Goal: Information Seeking & Learning: Learn about a topic

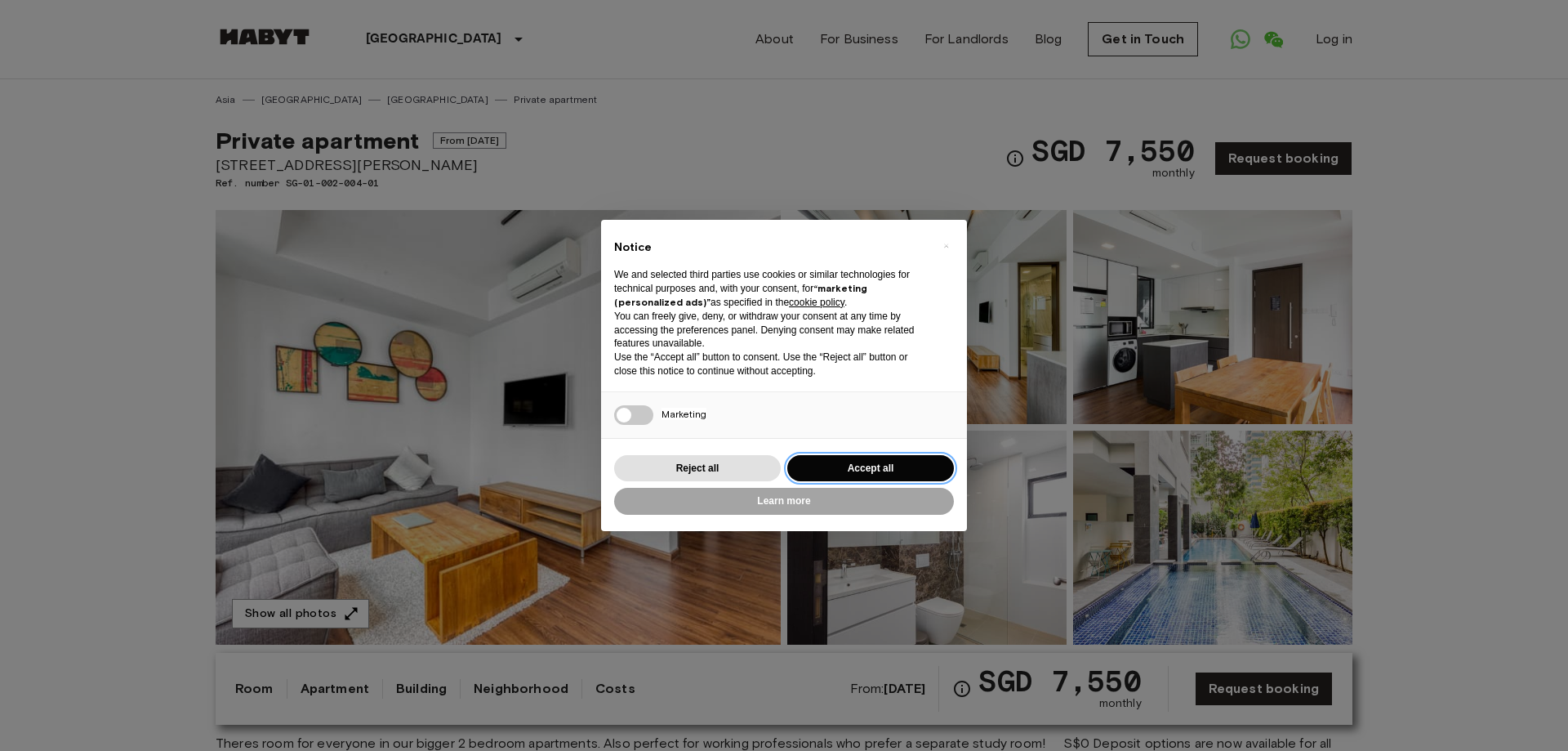
click at [897, 471] on button "Accept all" at bounding box center [870, 468] width 167 height 27
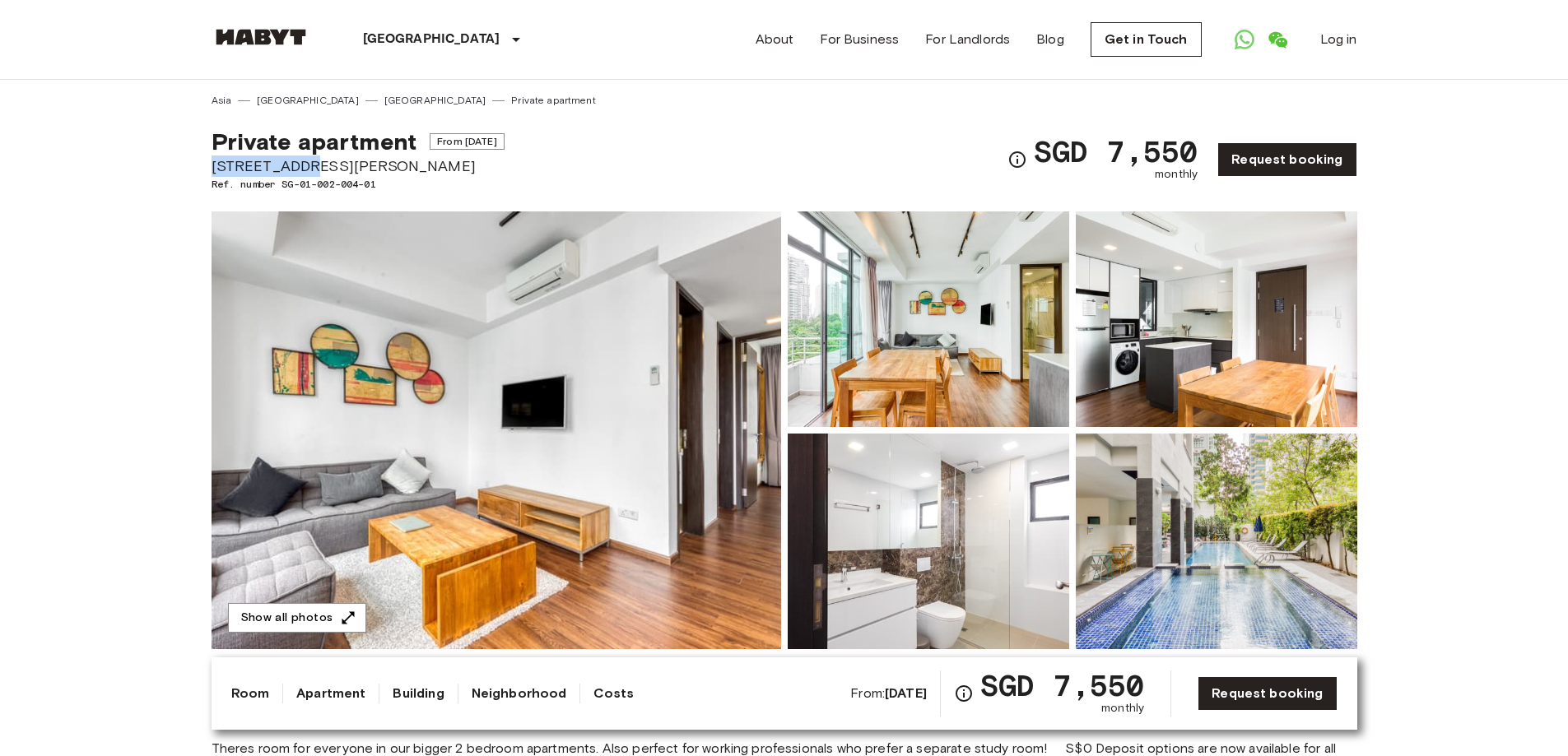
drag, startPoint x: 297, startPoint y: 165, endPoint x: 199, endPoint y: 165, distance: 98.0
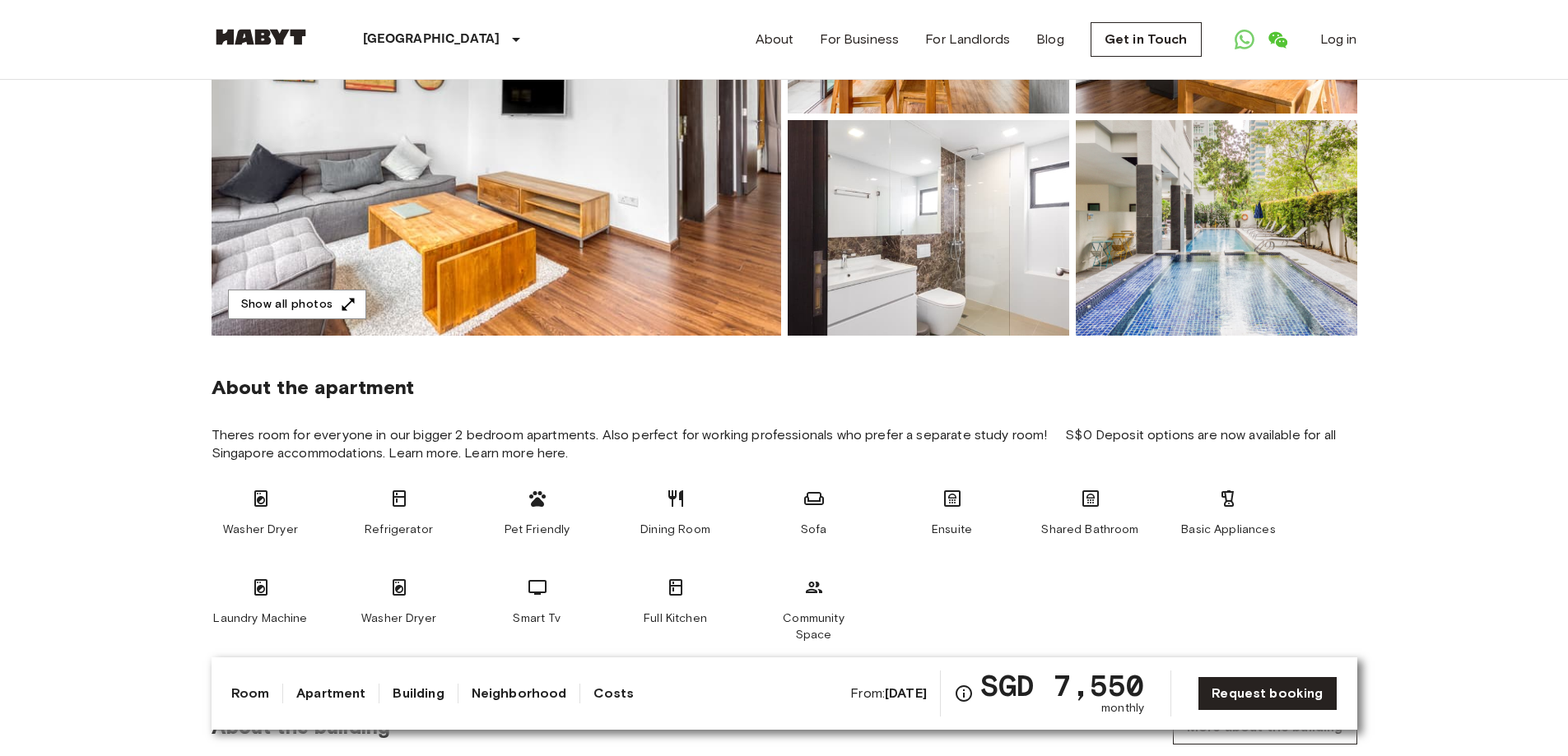
scroll to position [164, 0]
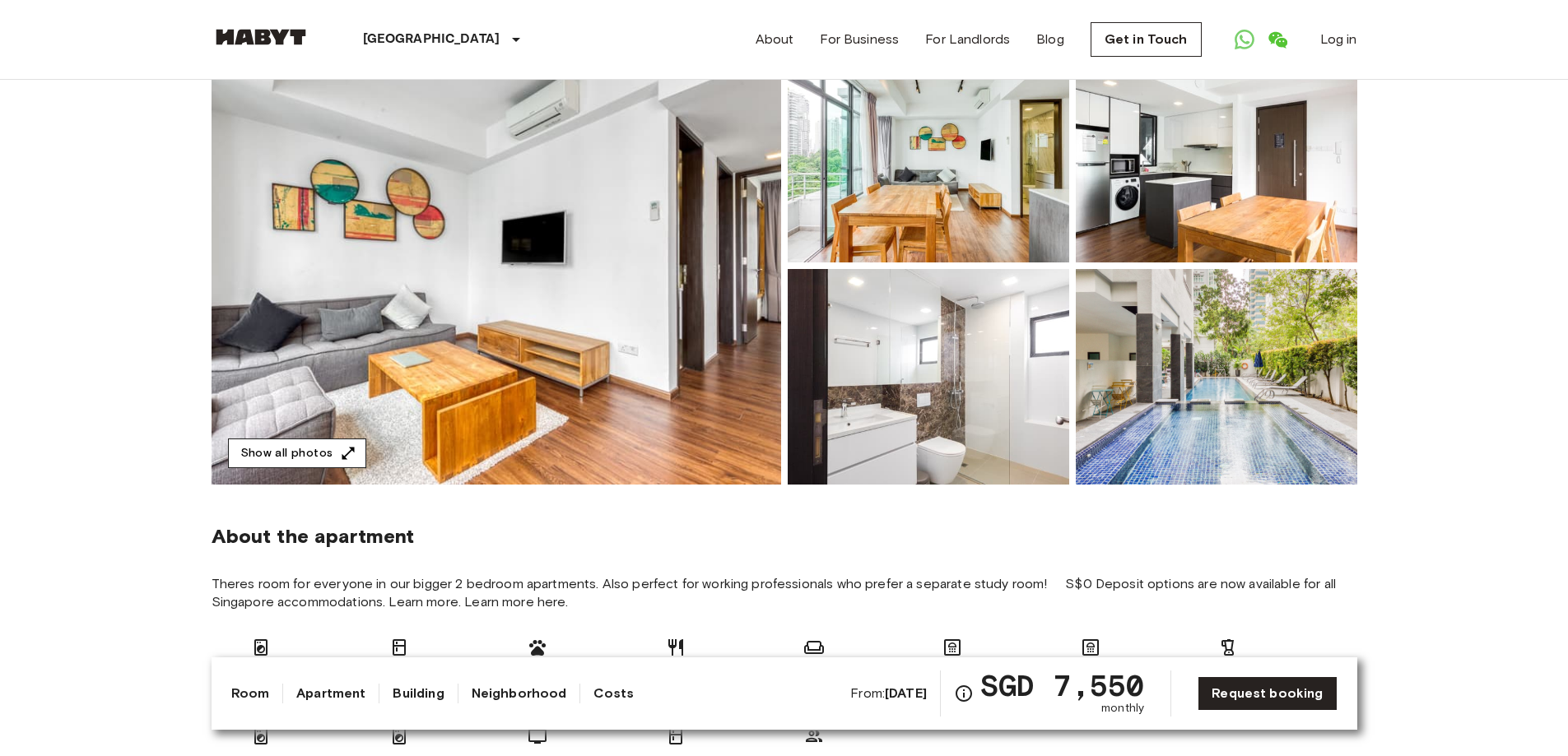
click at [289, 457] on button "Show all photos" at bounding box center [297, 453] width 139 height 30
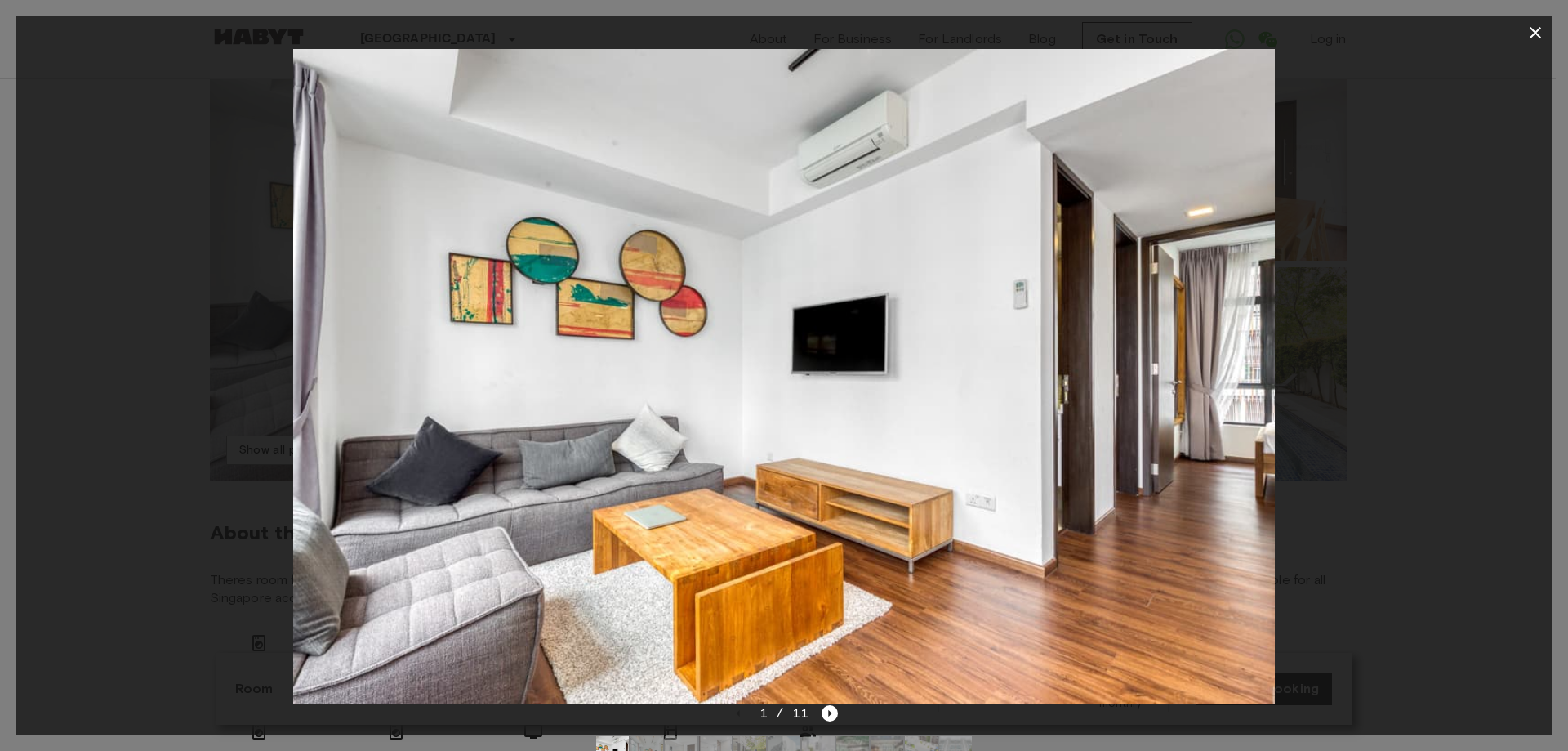
click at [1173, 414] on img at bounding box center [784, 376] width 981 height 654
click at [1378, 508] on div at bounding box center [784, 376] width 1536 height 654
click at [1534, 32] on icon "button" at bounding box center [1535, 33] width 12 height 12
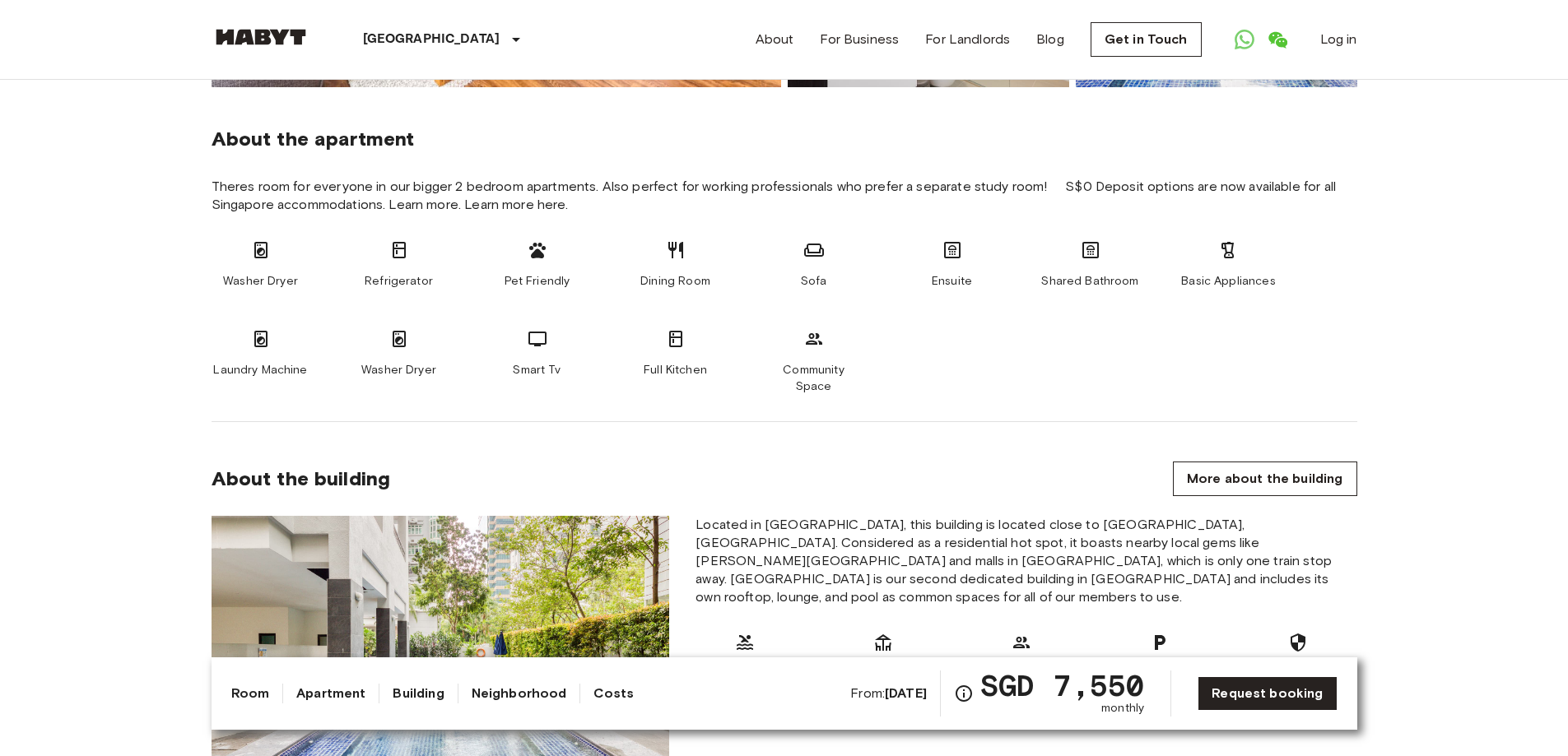
scroll to position [329, 0]
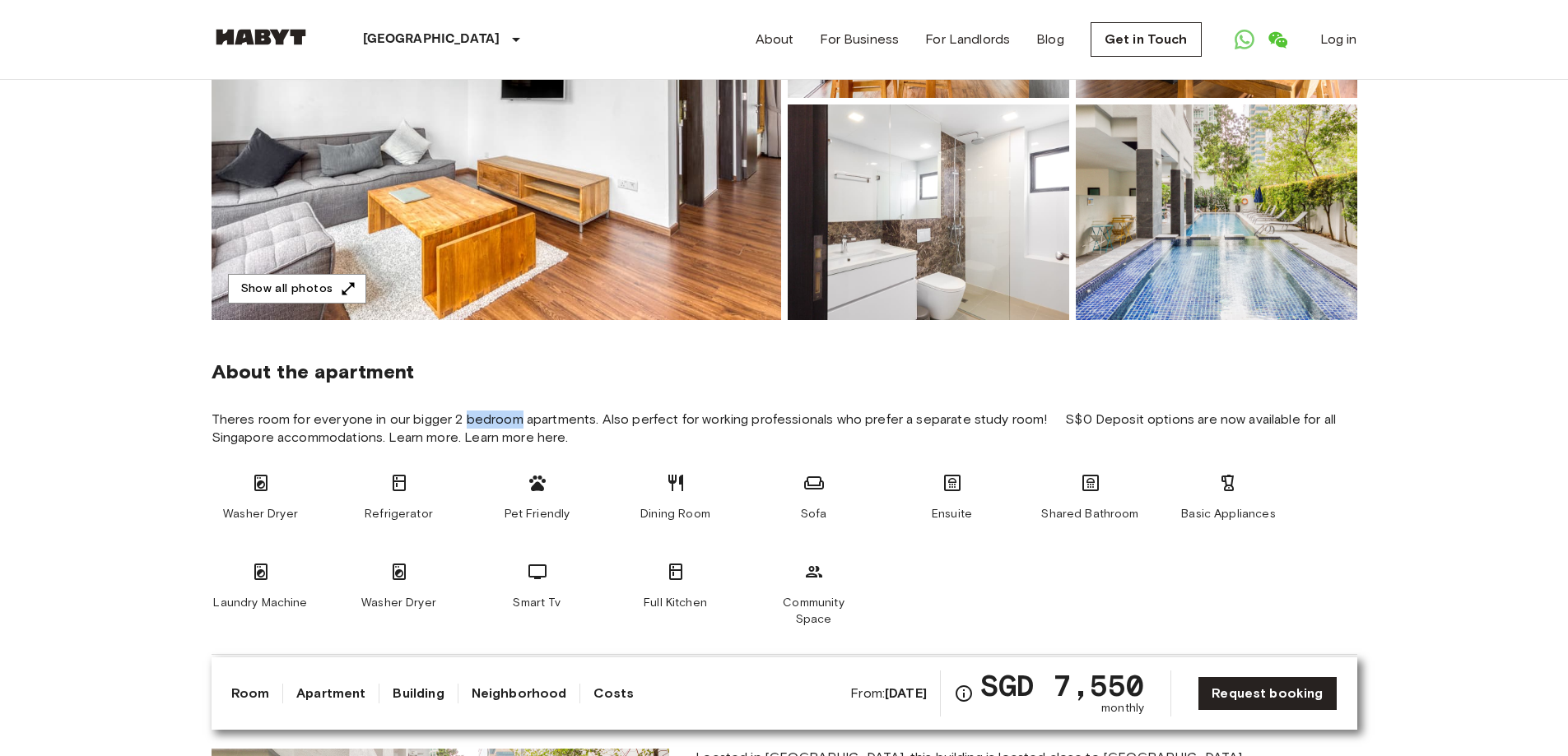
drag, startPoint x: 465, startPoint y: 414, endPoint x: 521, endPoint y: 414, distance: 56.0
click at [521, 414] on span "Theres room for everyone in our bigger 2 bedroom apartments. Also perfect for w…" at bounding box center [784, 428] width 1146 height 36
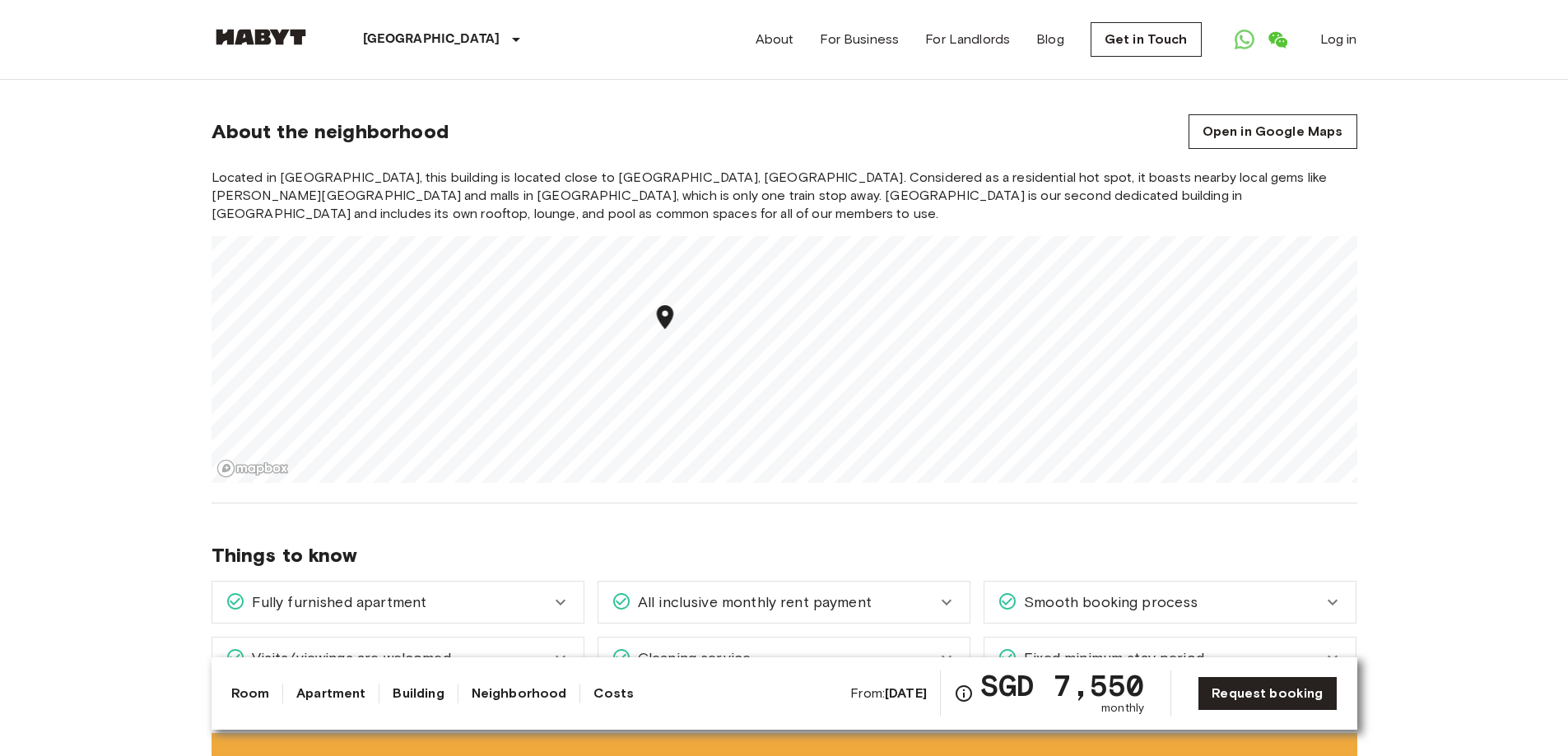
scroll to position [1645, 0]
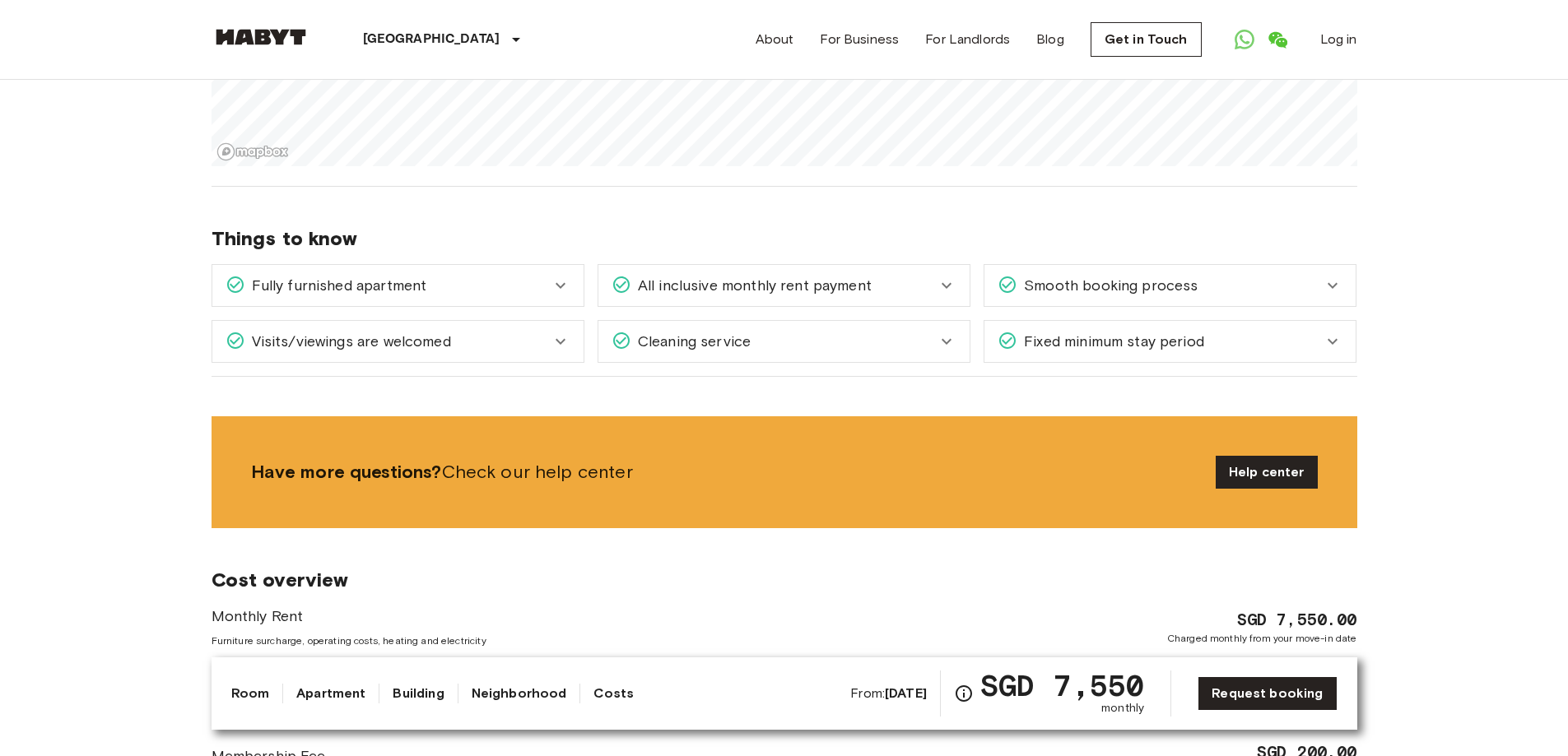
click at [812, 274] on span "All inclusive monthly rent payment" at bounding box center [752, 284] width 241 height 21
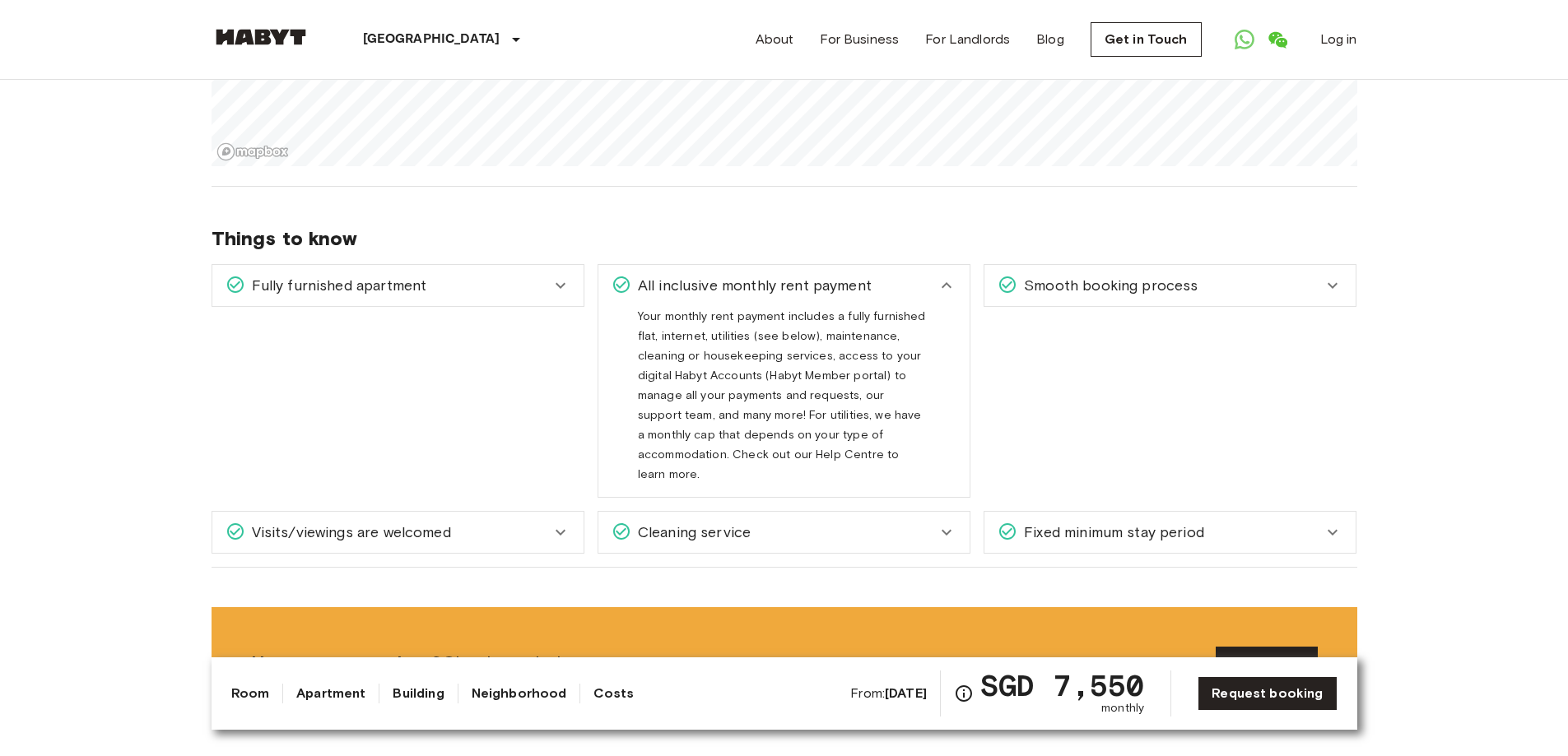
click at [821, 274] on span "All inclusive monthly rent payment" at bounding box center [752, 284] width 241 height 21
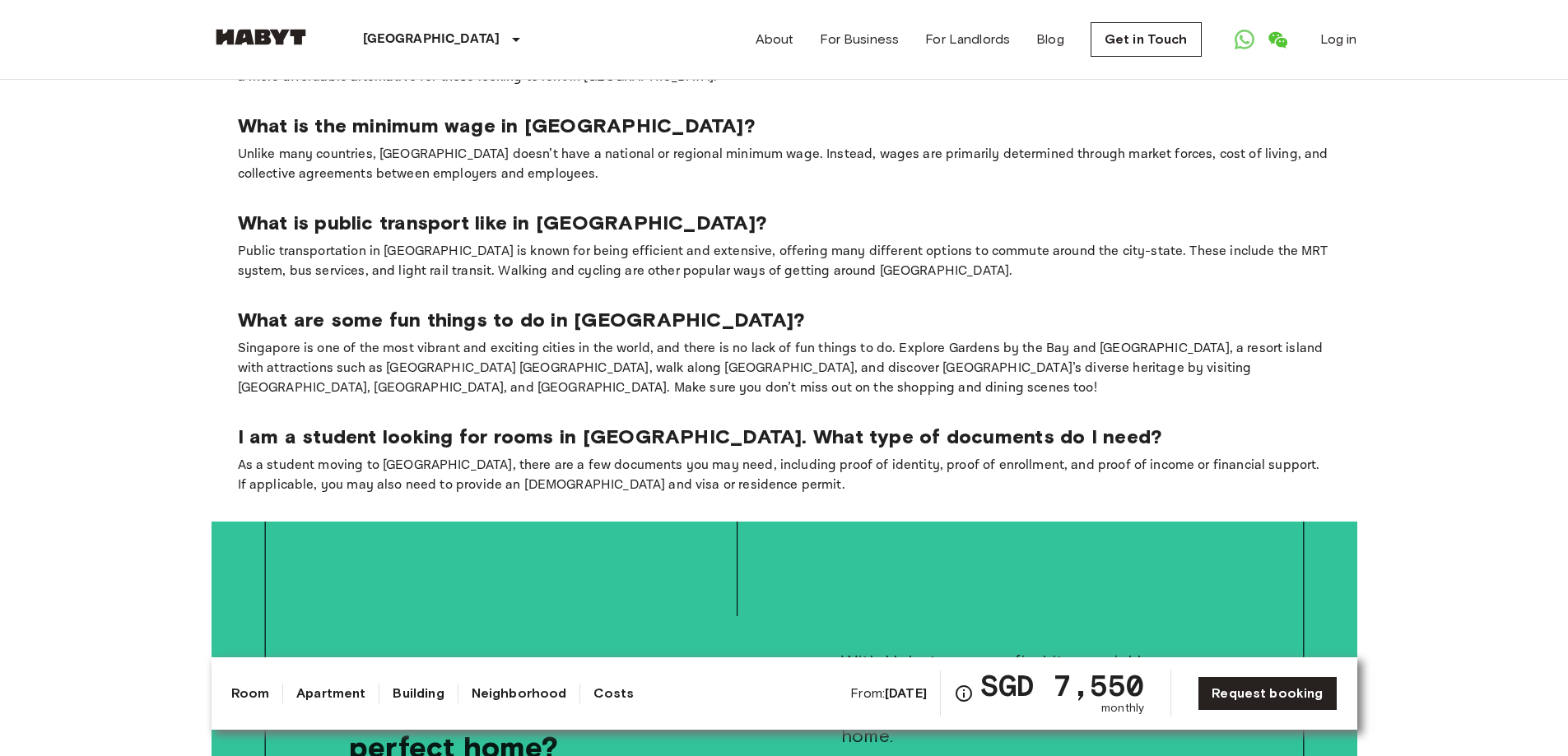
scroll to position [0, 0]
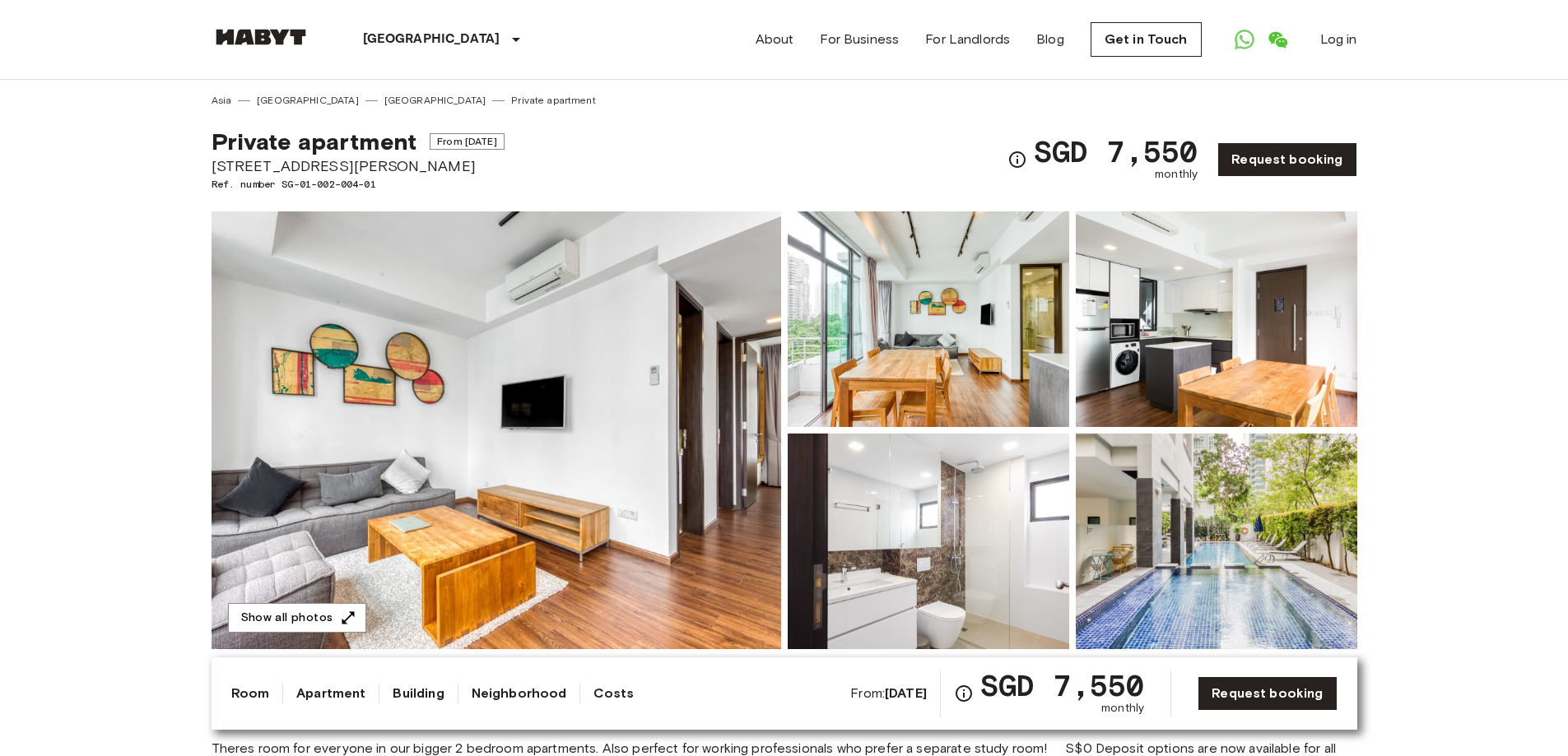
drag, startPoint x: 768, startPoint y: 417, endPoint x: 795, endPoint y: 20, distance: 397.9
click at [889, 347] on img at bounding box center [928, 318] width 282 height 216
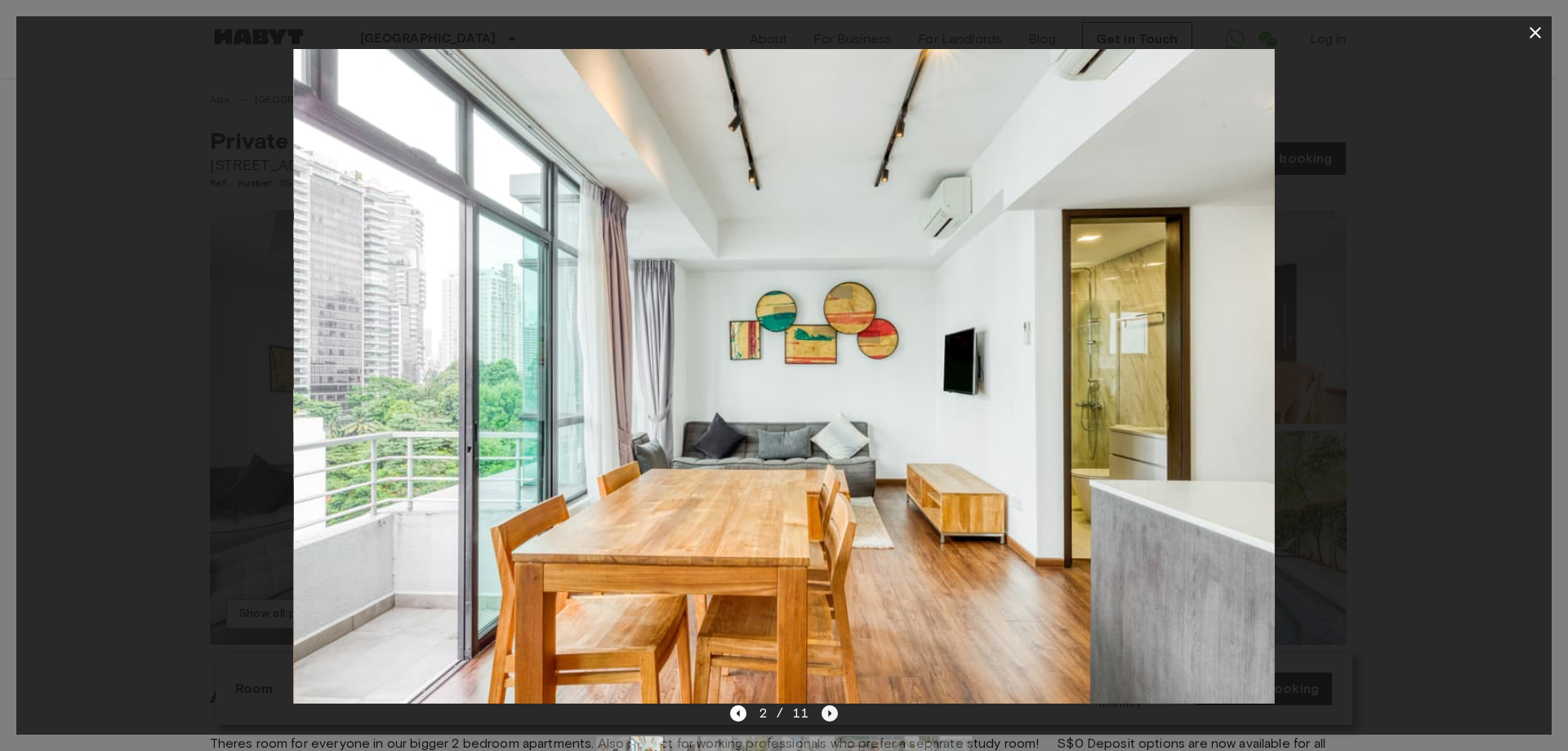
click at [824, 716] on icon "Next image" at bounding box center [830, 714] width 16 height 16
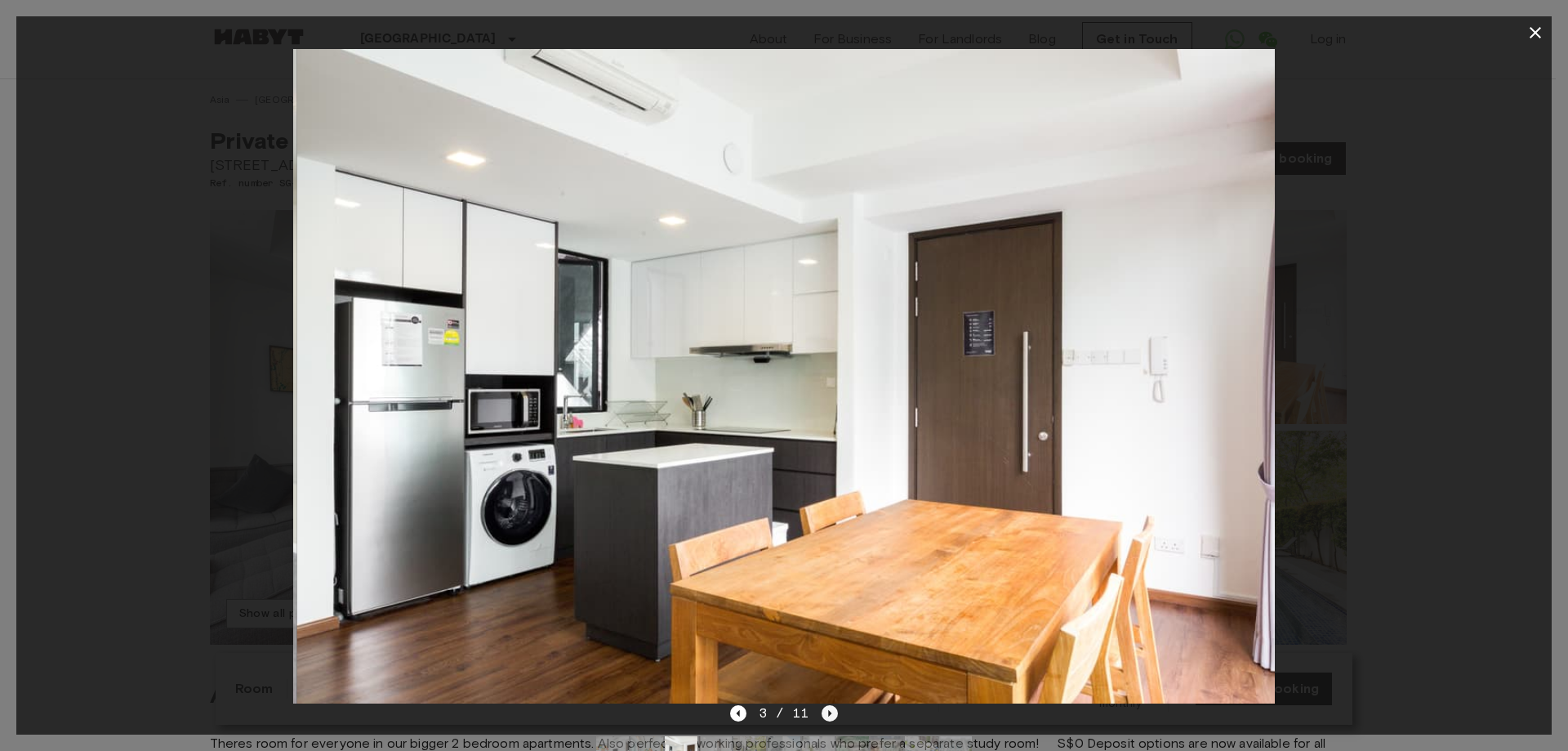
click at [826, 715] on icon "Next image" at bounding box center [830, 714] width 16 height 16
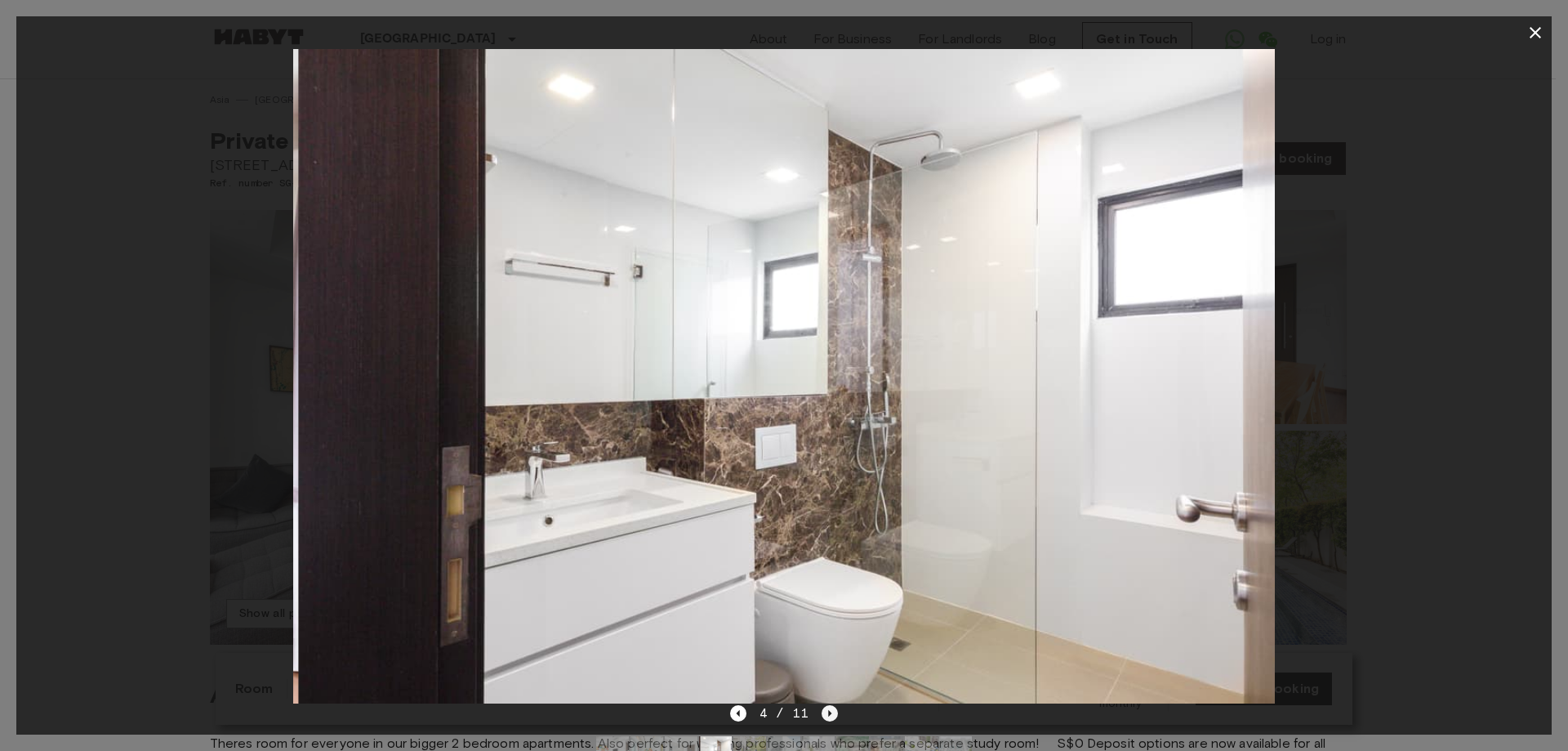
click at [826, 715] on icon "Next image" at bounding box center [830, 714] width 16 height 16
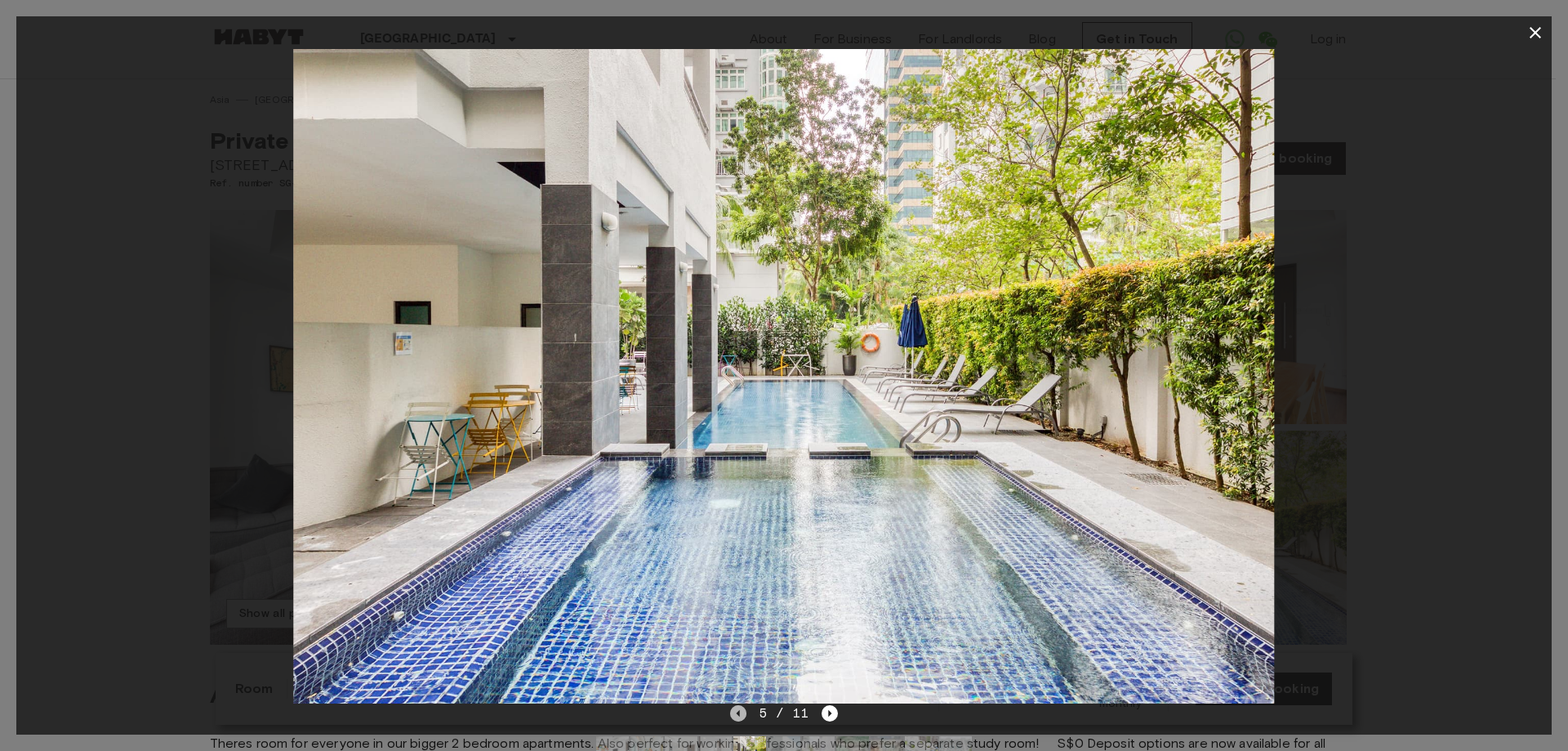
click at [744, 717] on icon "Previous image" at bounding box center [739, 714] width 16 height 16
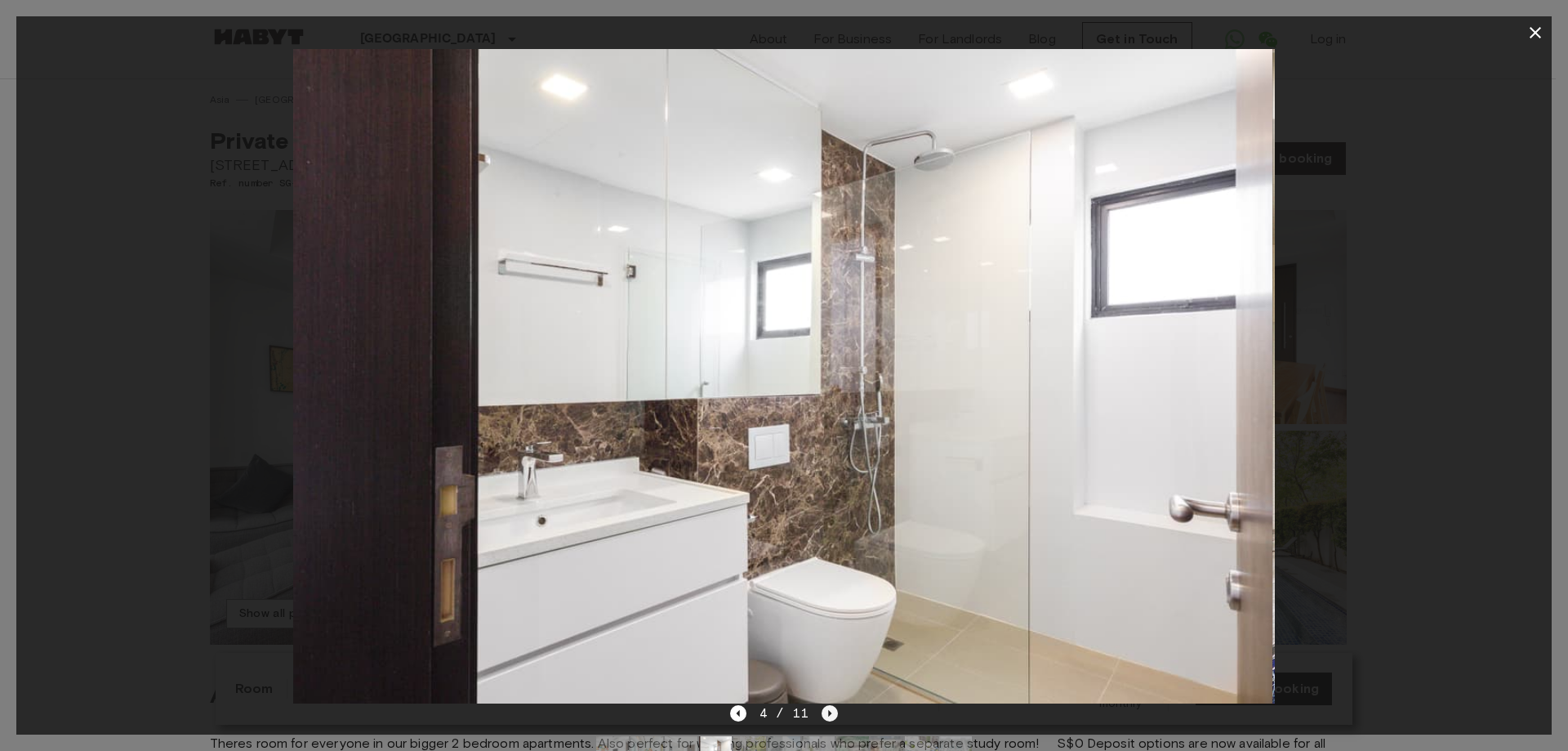
click at [829, 715] on icon "Next image" at bounding box center [831, 713] width 4 height 6
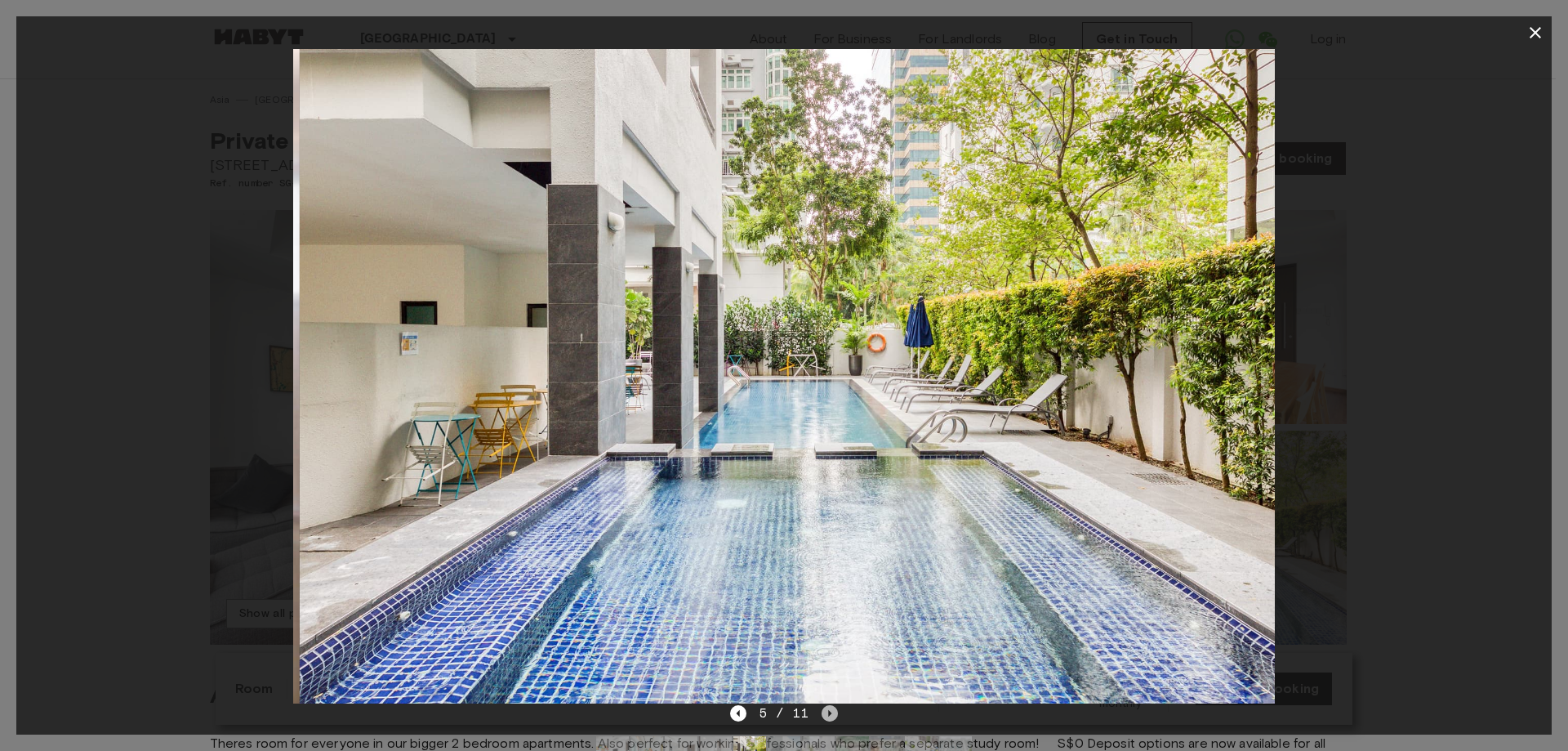
click at [829, 715] on icon "Next image" at bounding box center [831, 713] width 4 height 6
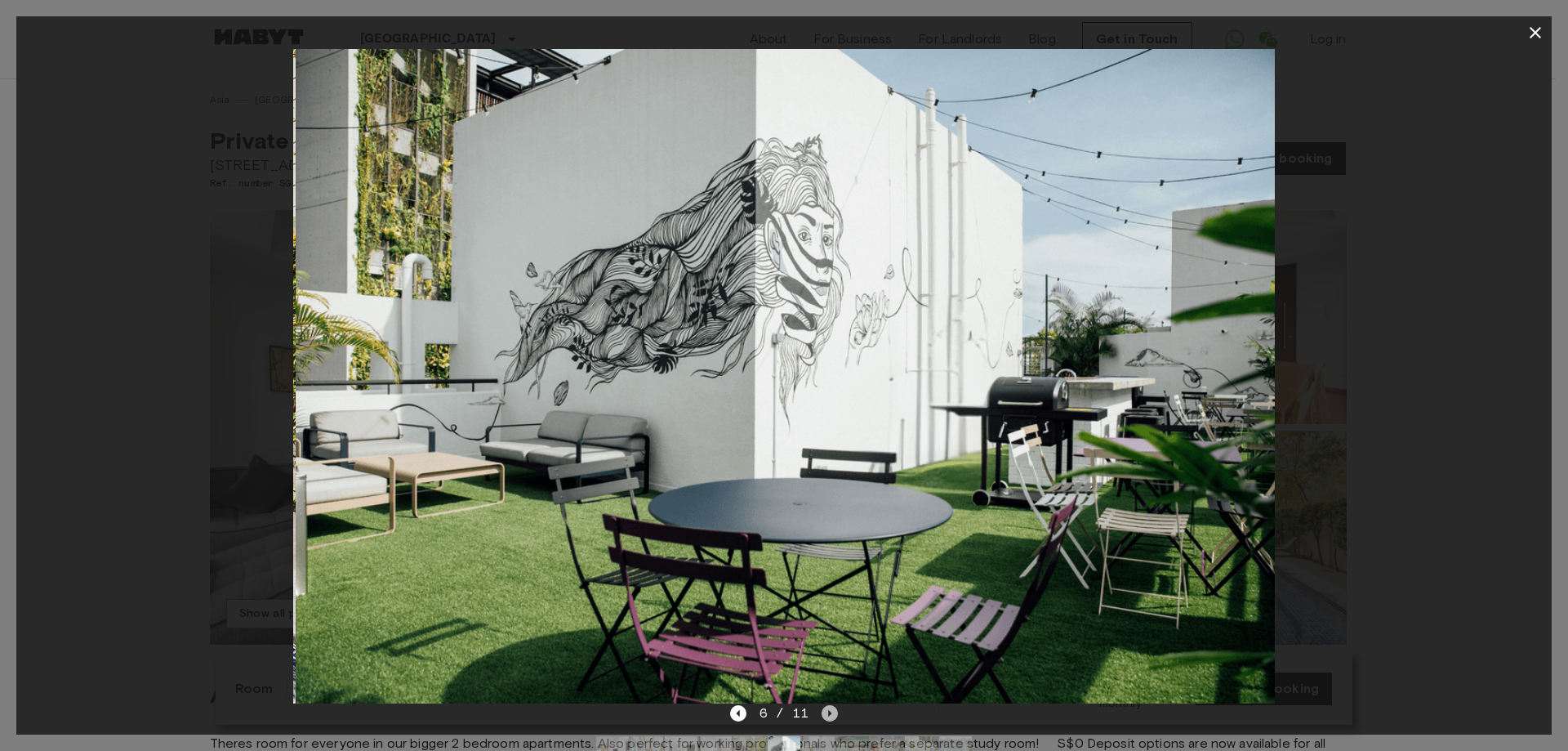
click at [829, 715] on icon "Next image" at bounding box center [831, 713] width 4 height 6
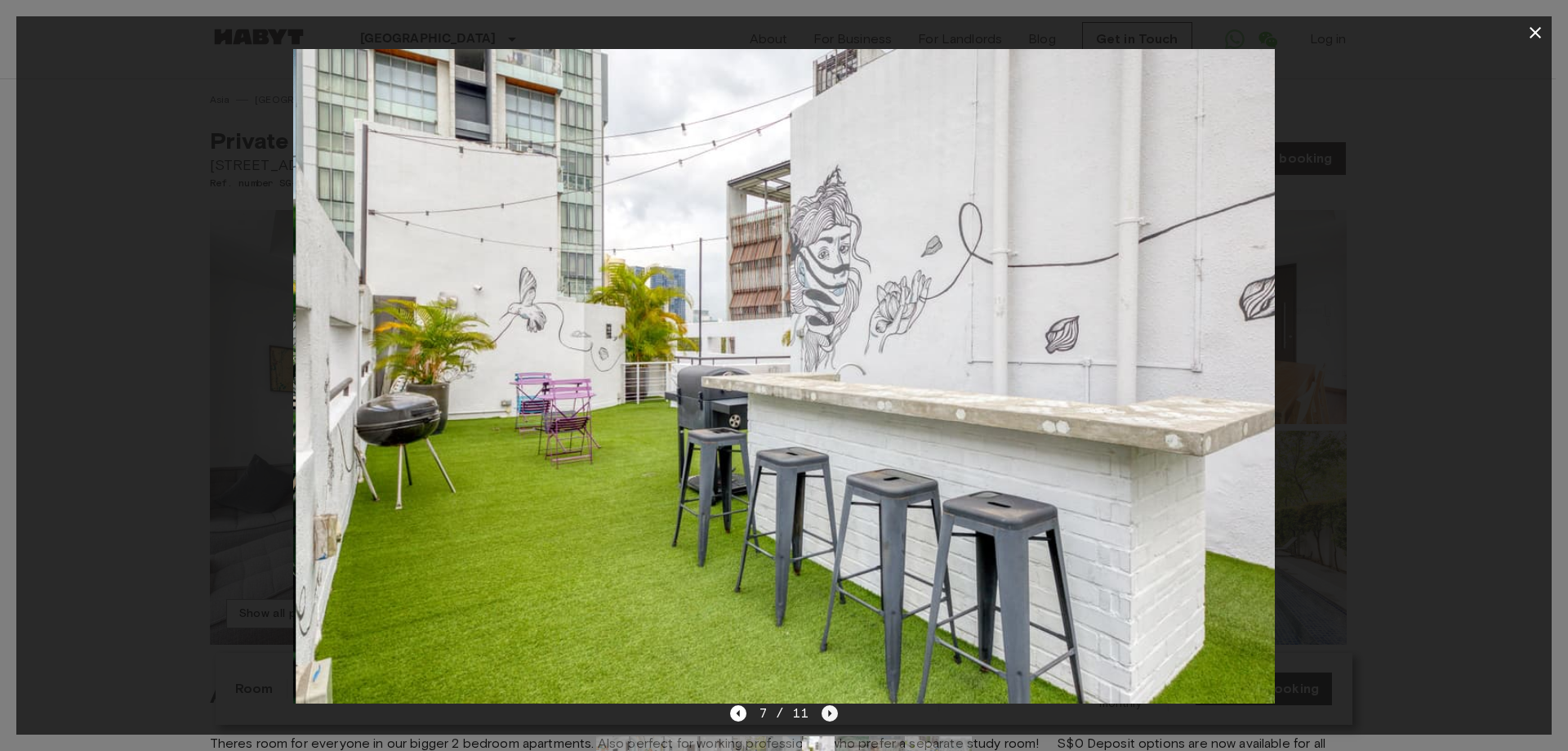
click at [829, 715] on icon "Next image" at bounding box center [831, 713] width 4 height 6
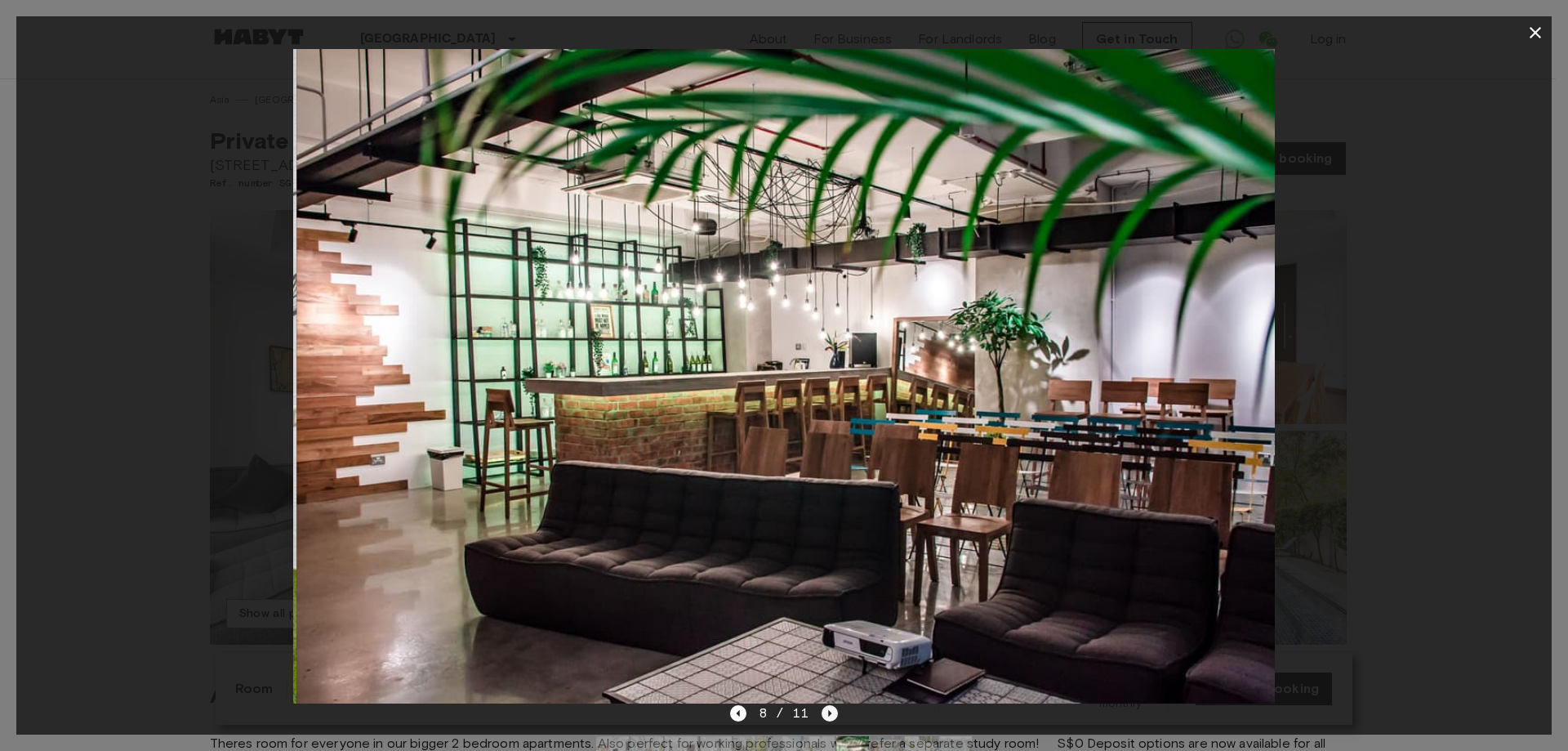
click at [829, 715] on icon "Next image" at bounding box center [831, 713] width 4 height 6
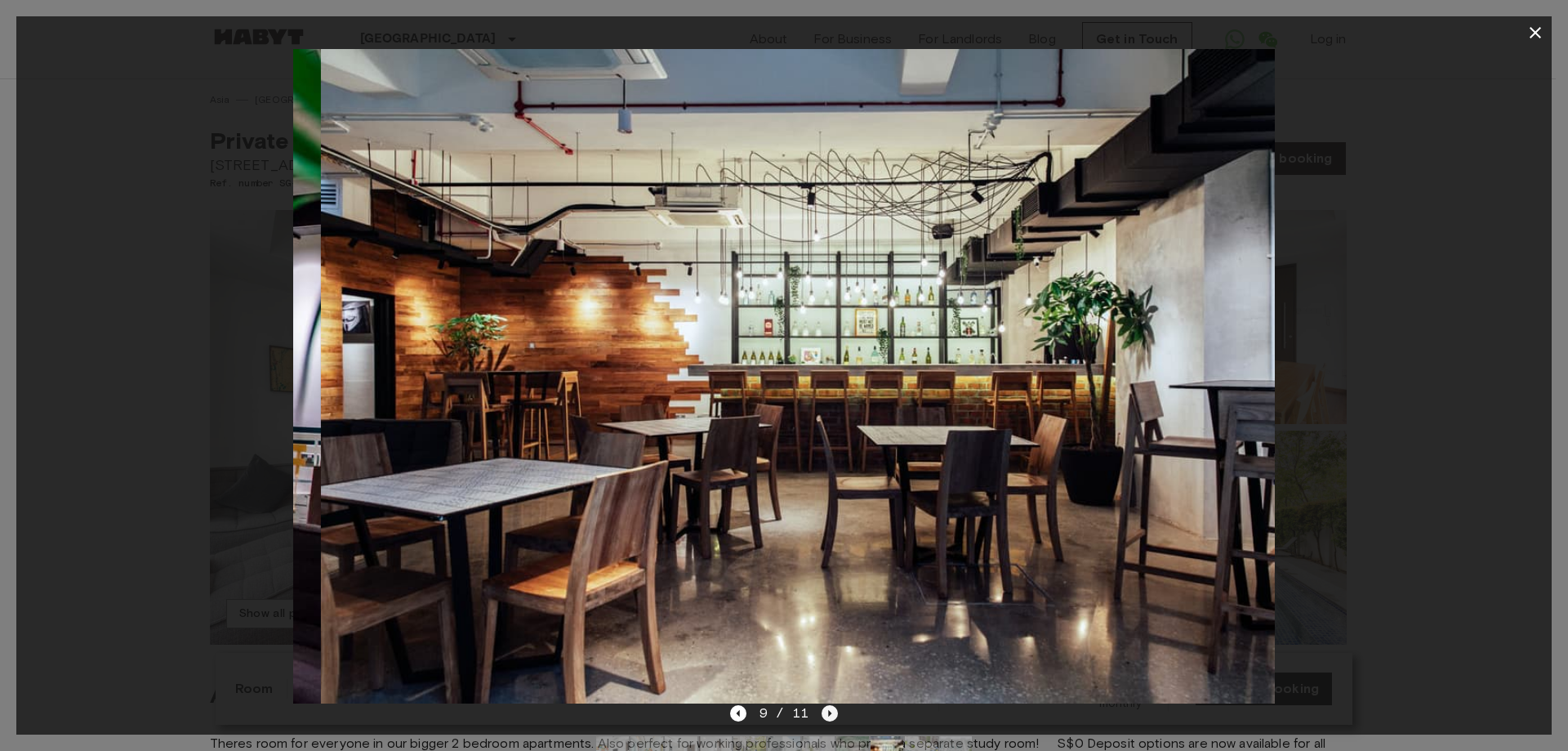
click at [829, 715] on icon "Next image" at bounding box center [831, 713] width 4 height 6
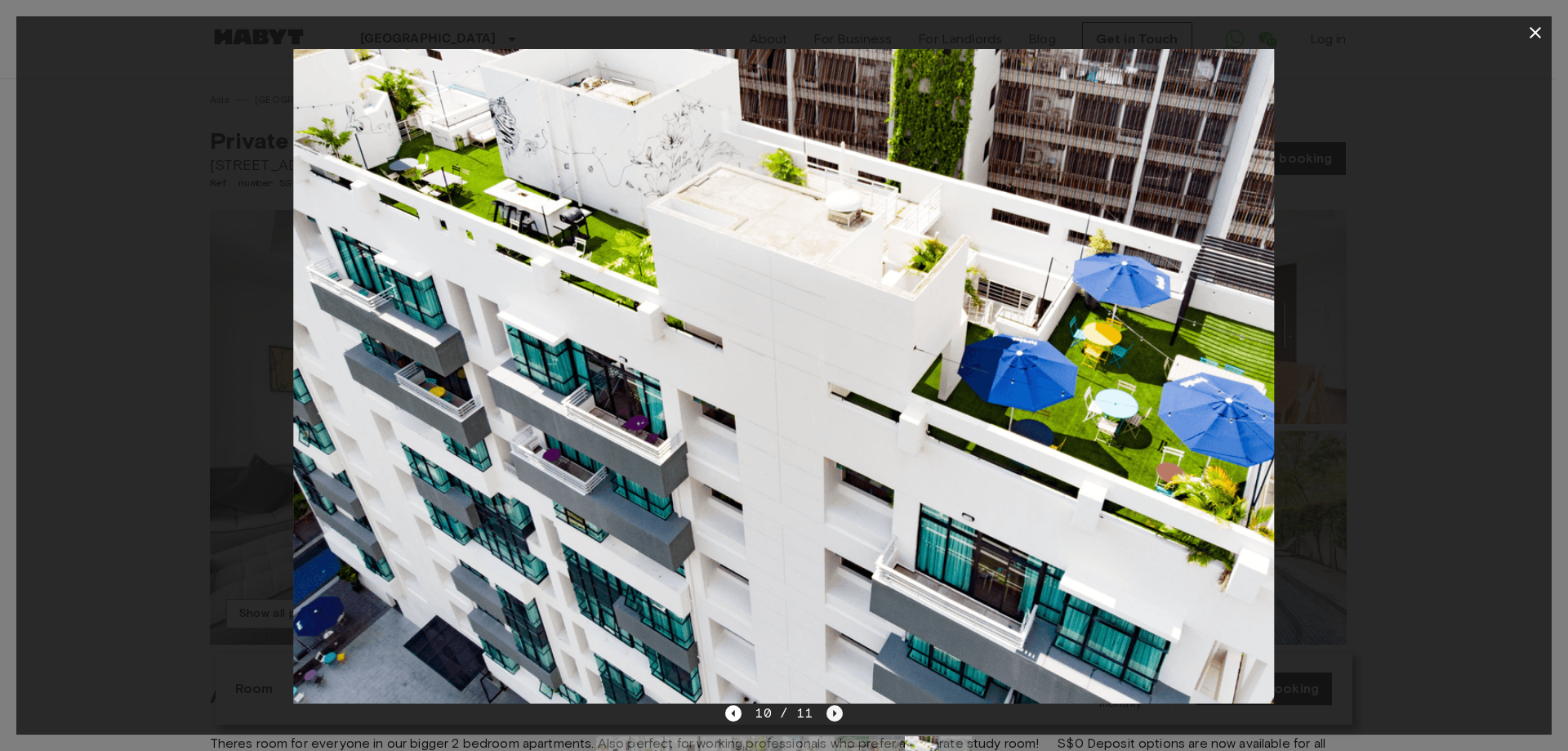
click at [829, 715] on icon "Next image" at bounding box center [835, 714] width 16 height 16
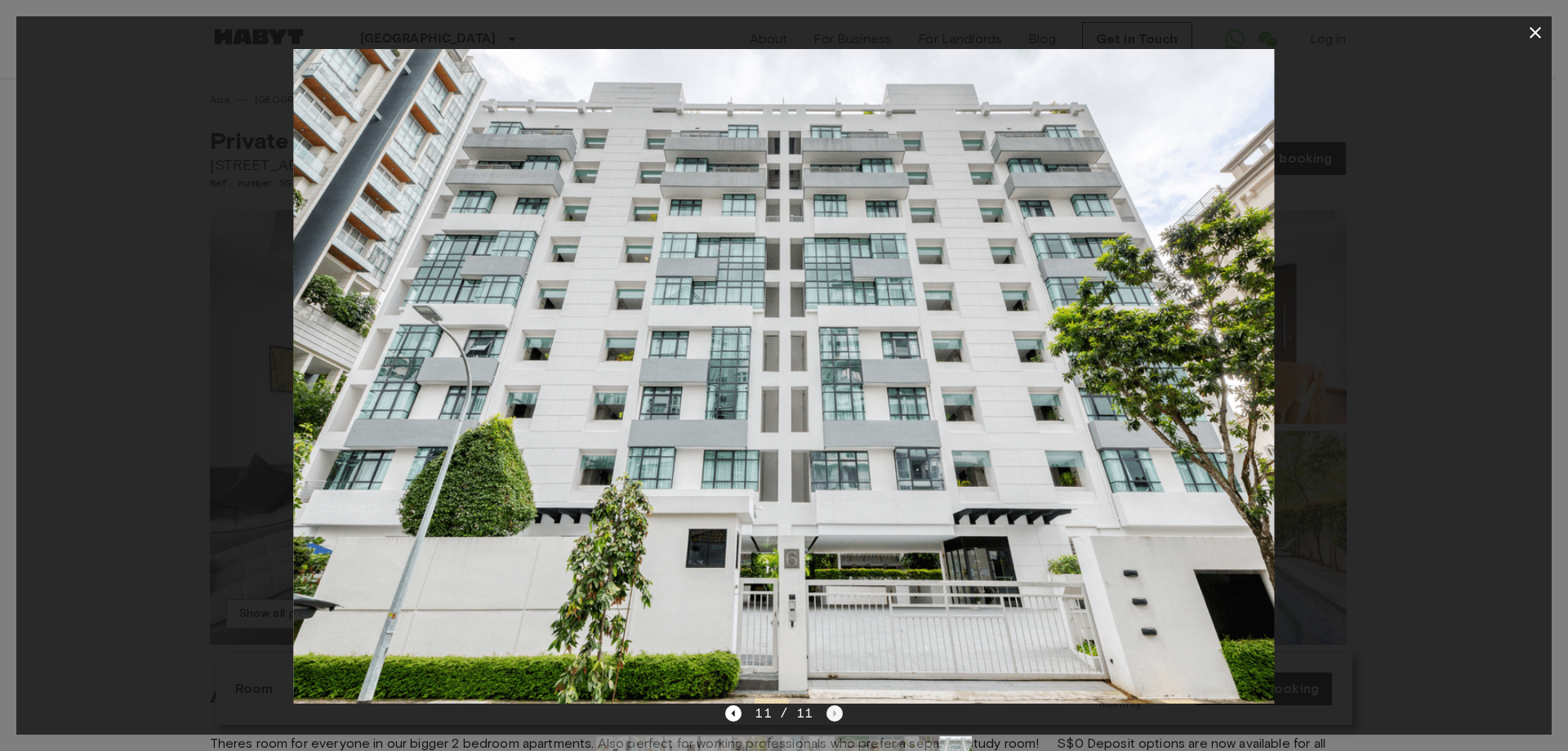
click at [829, 715] on div "11 / 11" at bounding box center [784, 714] width 117 height 20
click at [1526, 29] on icon "button" at bounding box center [1536, 33] width 20 height 20
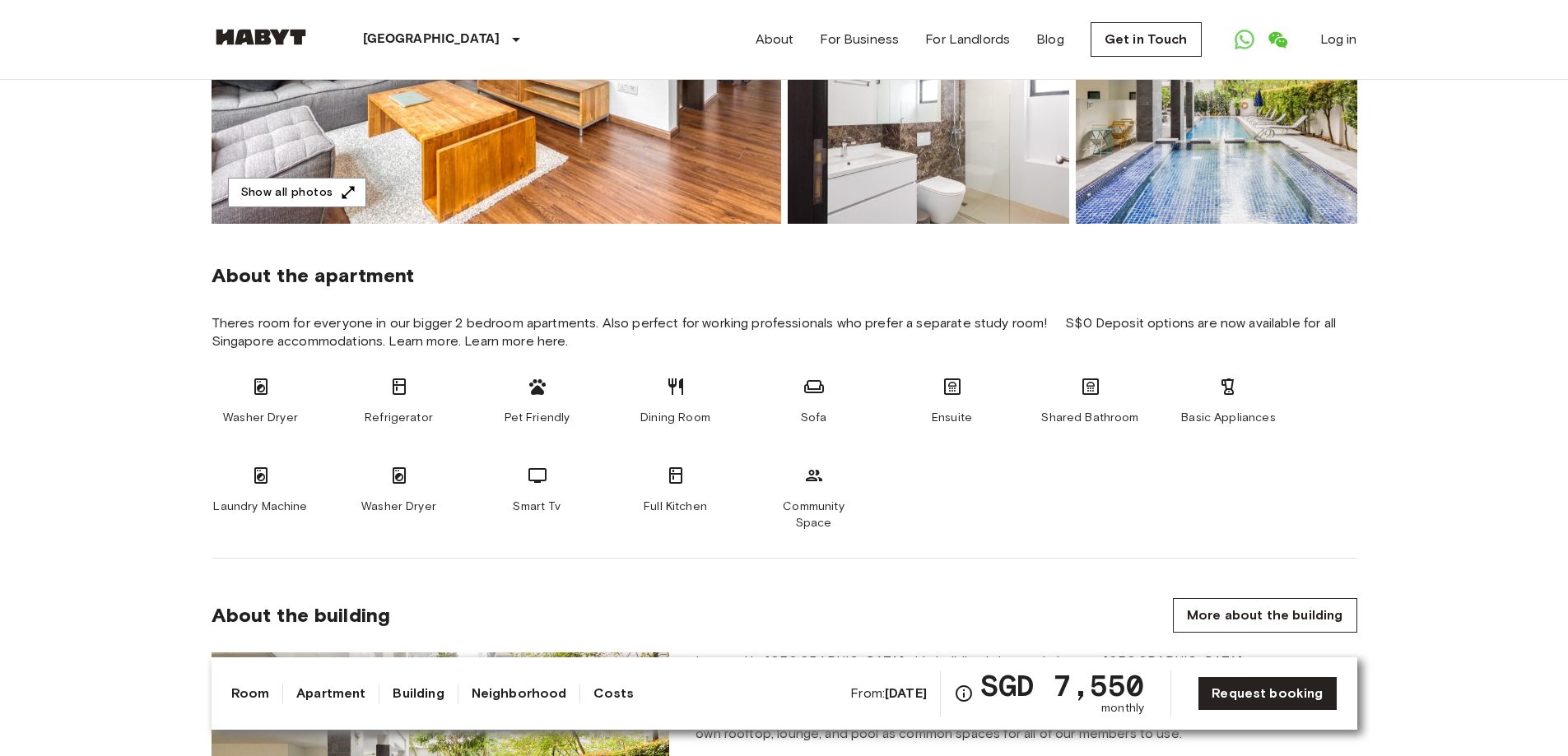
scroll to position [576, 0]
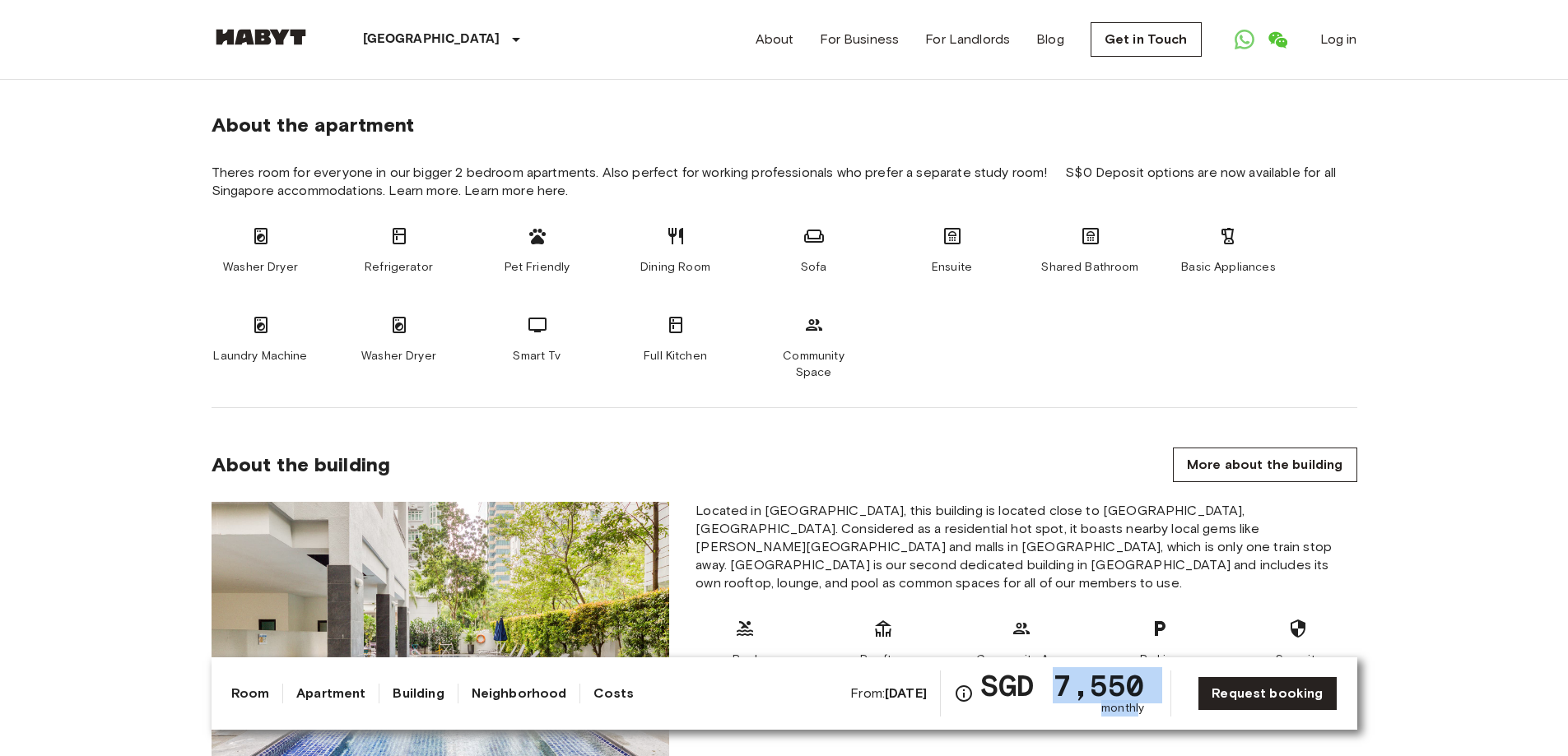
drag, startPoint x: 1075, startPoint y: 683, endPoint x: 1144, endPoint y: 709, distance: 73.7
click at [1144, 709] on div "SGD 7,550 monthly" at bounding box center [1062, 694] width 163 height 46
click at [1144, 709] on span "monthly" at bounding box center [1123, 708] width 43 height 17
drag, startPoint x: 1081, startPoint y: 695, endPoint x: 1136, endPoint y: 713, distance: 57.9
click at [1136, 713] on div "SGD 7,550 monthly" at bounding box center [1062, 694] width 163 height 46
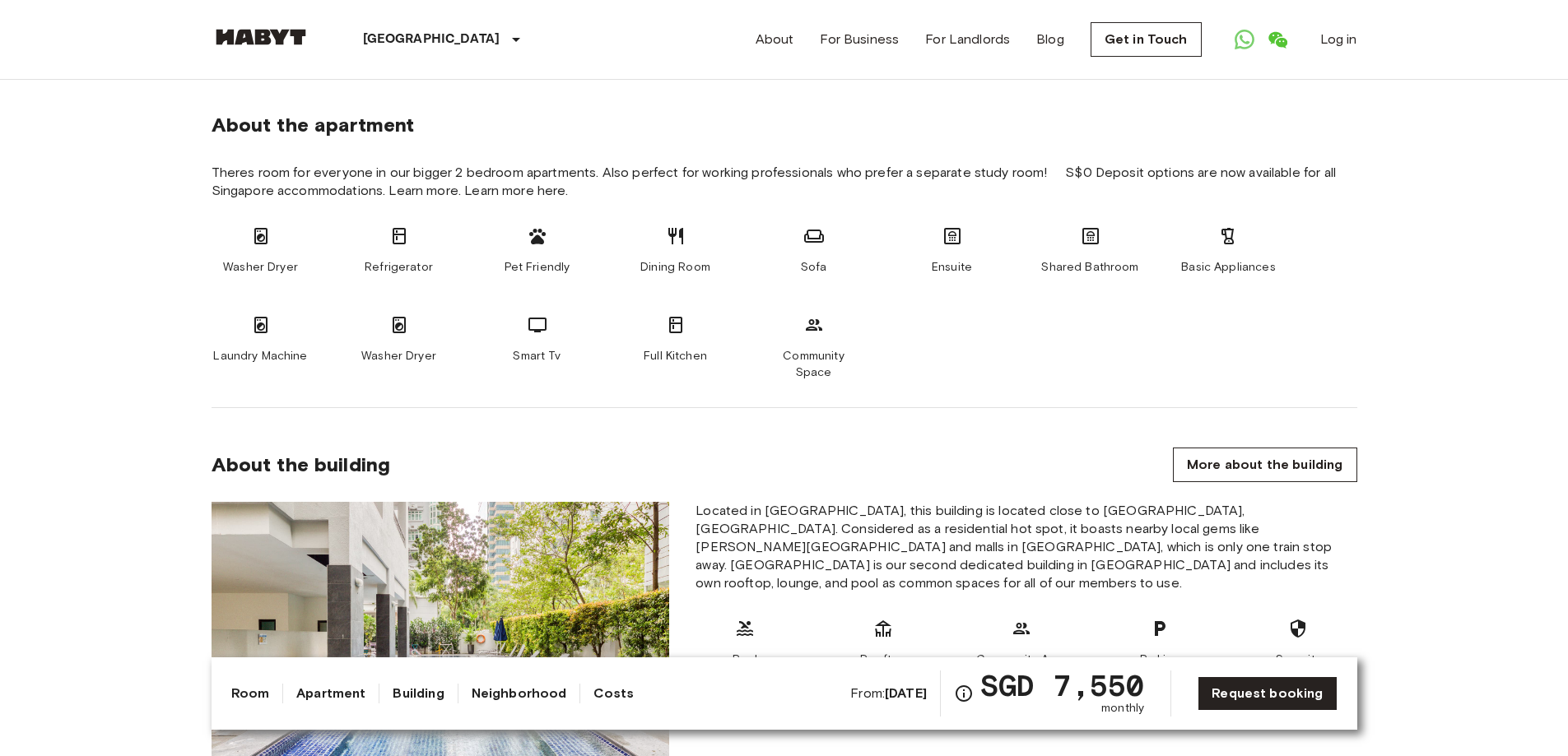
click at [1138, 712] on span "monthly" at bounding box center [1123, 708] width 43 height 17
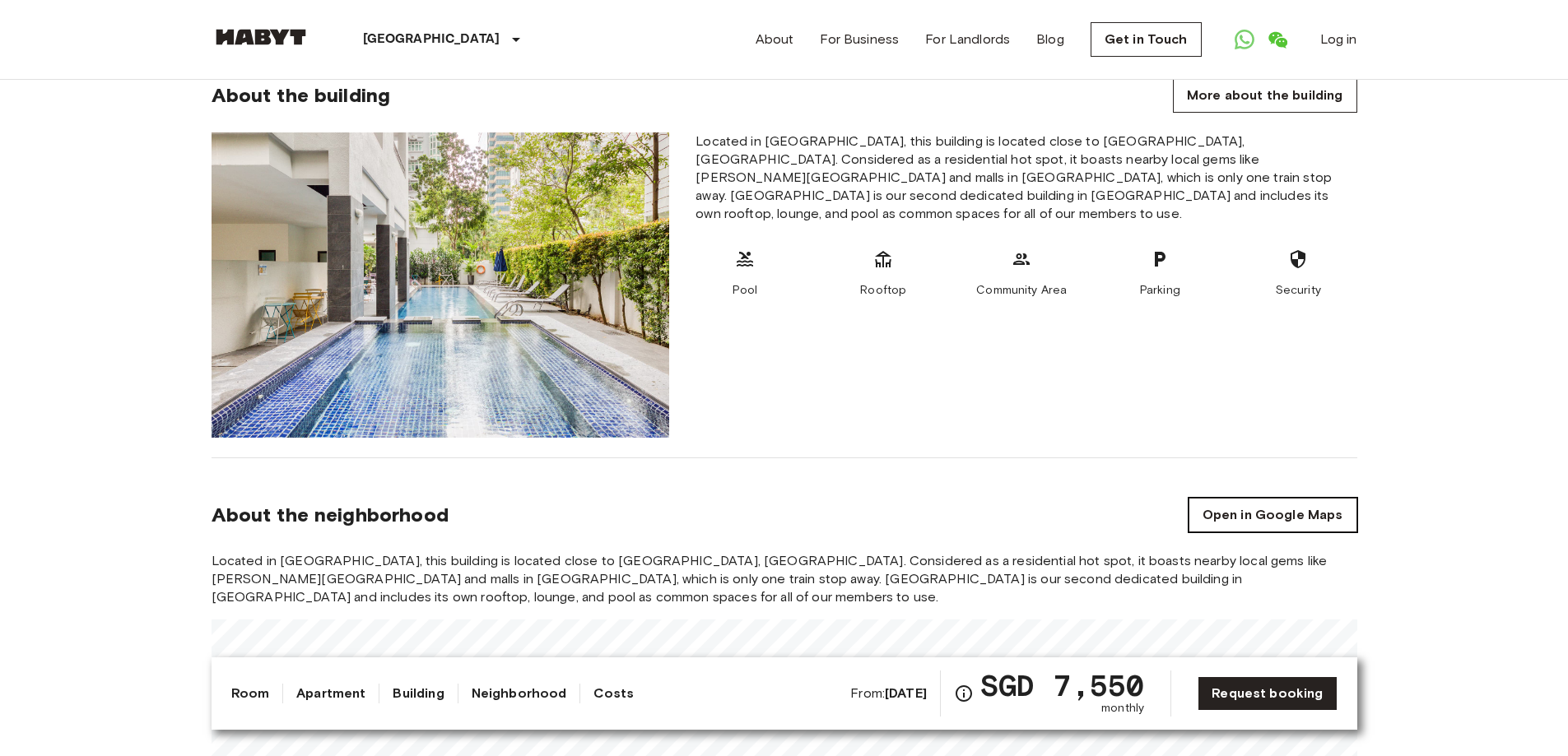
scroll to position [1070, 0]
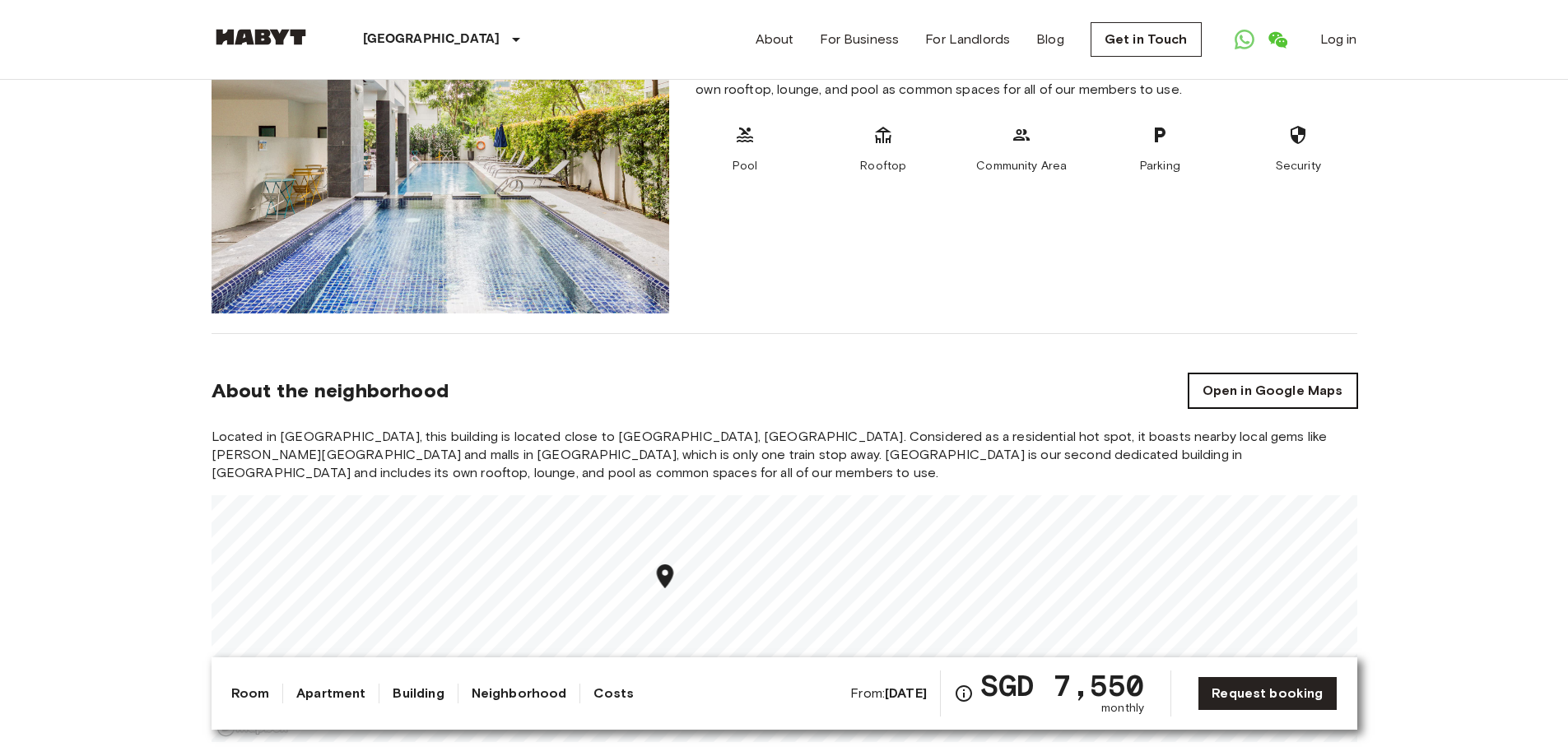
click at [1309, 373] on link "Open in Google Maps" at bounding box center [1273, 391] width 169 height 35
